Goal: Information Seeking & Learning: Learn about a topic

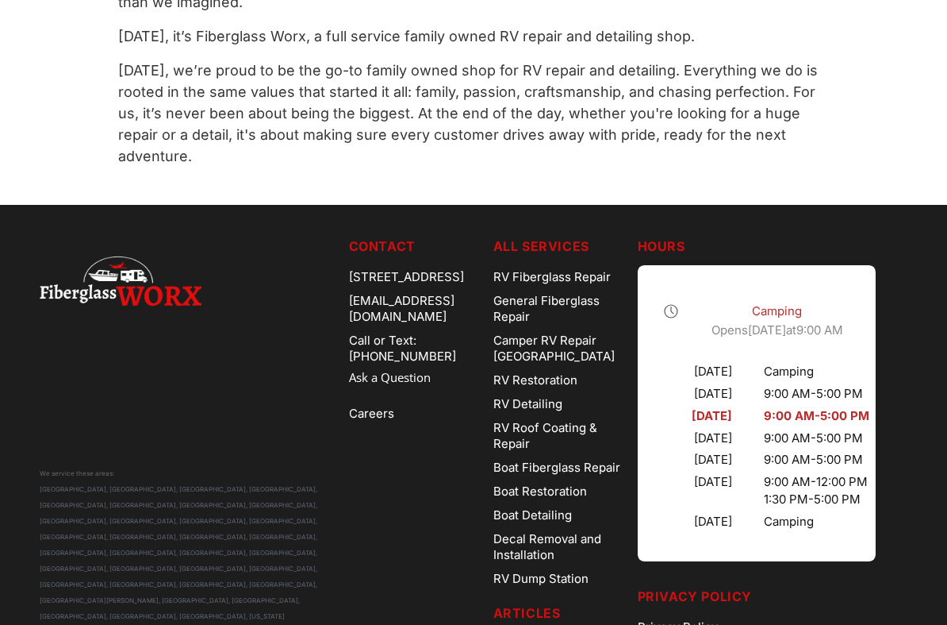
scroll to position [1119, 0]
click at [598, 300] on link "General Fiberglass Repair" at bounding box center [560, 309] width 132 height 40
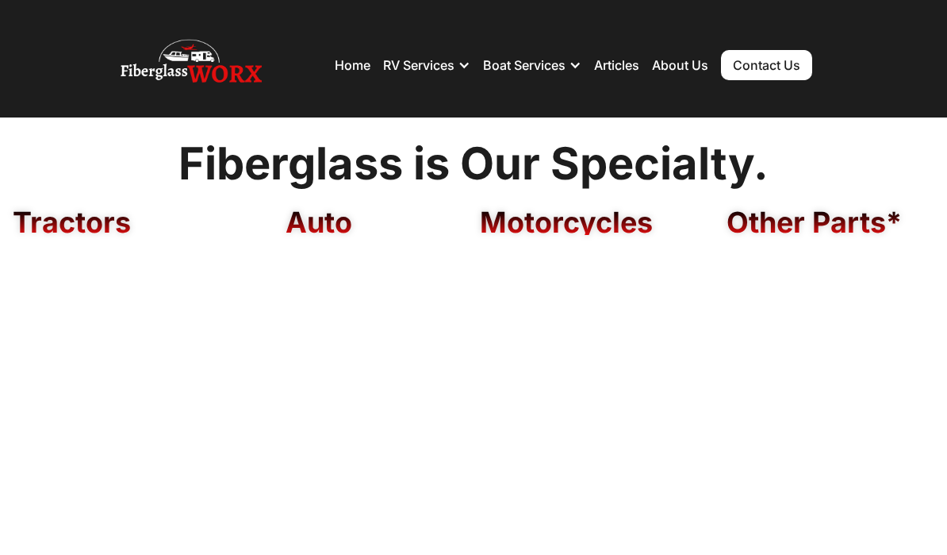
click at [439, 67] on div "RV Services" at bounding box center [418, 65] width 71 height 16
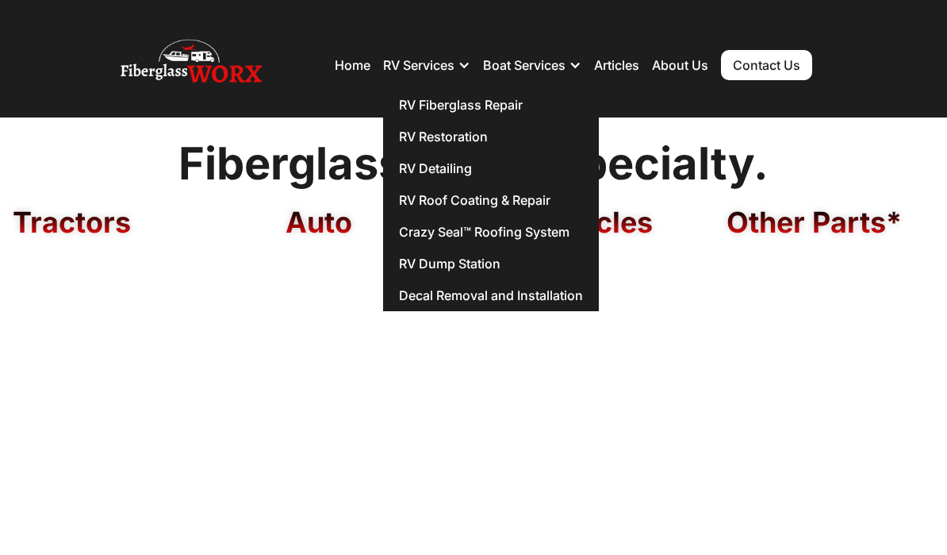
click at [498, 111] on link "RV Fiberglass Repair" at bounding box center [491, 105] width 216 height 32
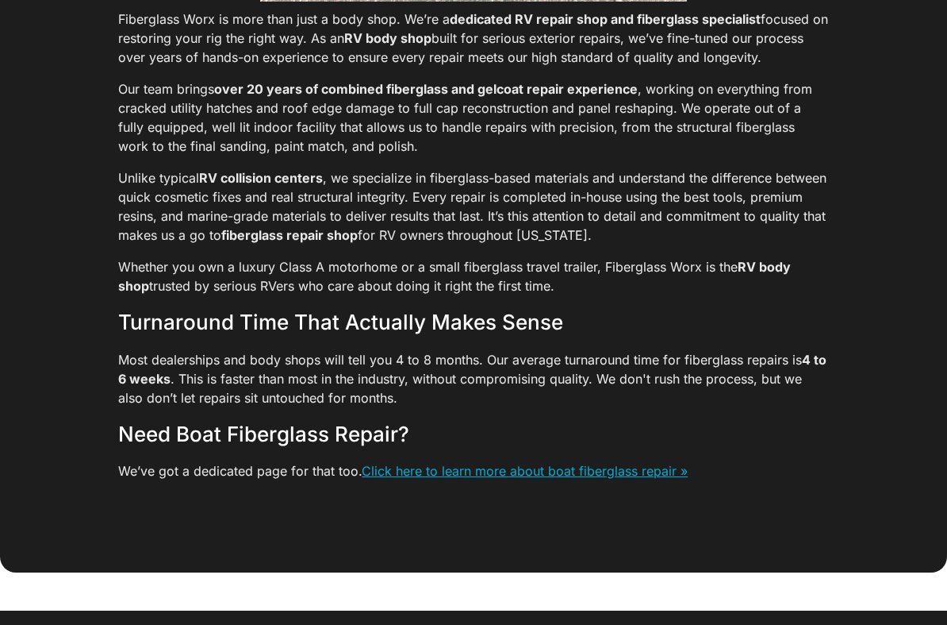
scroll to position [3938, 0]
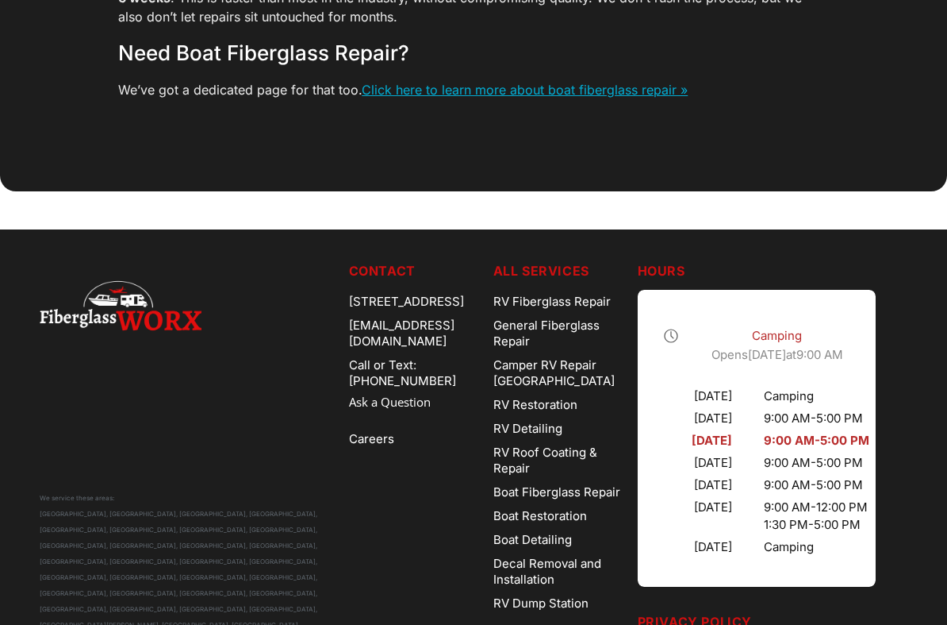
scroll to position [4299, 0]
click at [590, 393] on link "RV Restoration" at bounding box center [560, 405] width 132 height 24
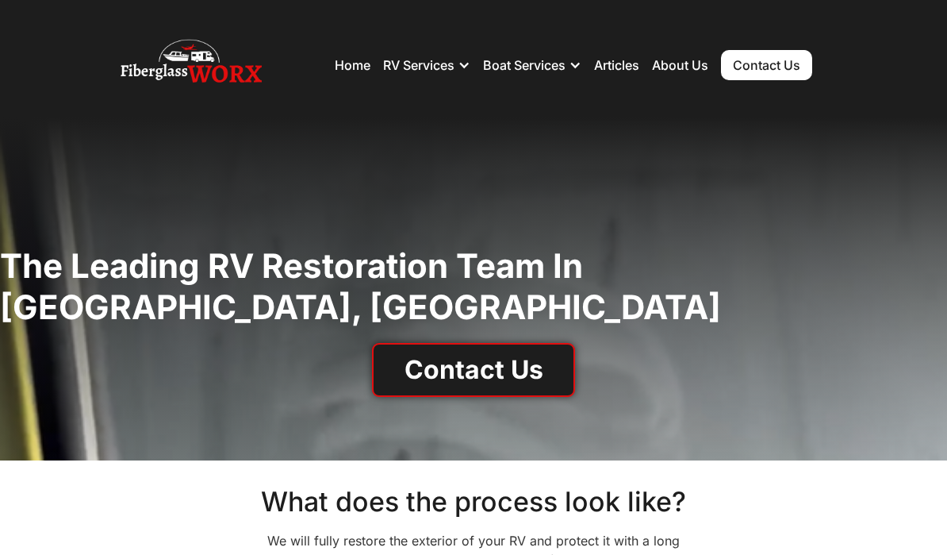
click at [436, 73] on div "RV Services" at bounding box center [418, 65] width 71 height 16
